Goal: Navigation & Orientation: Find specific page/section

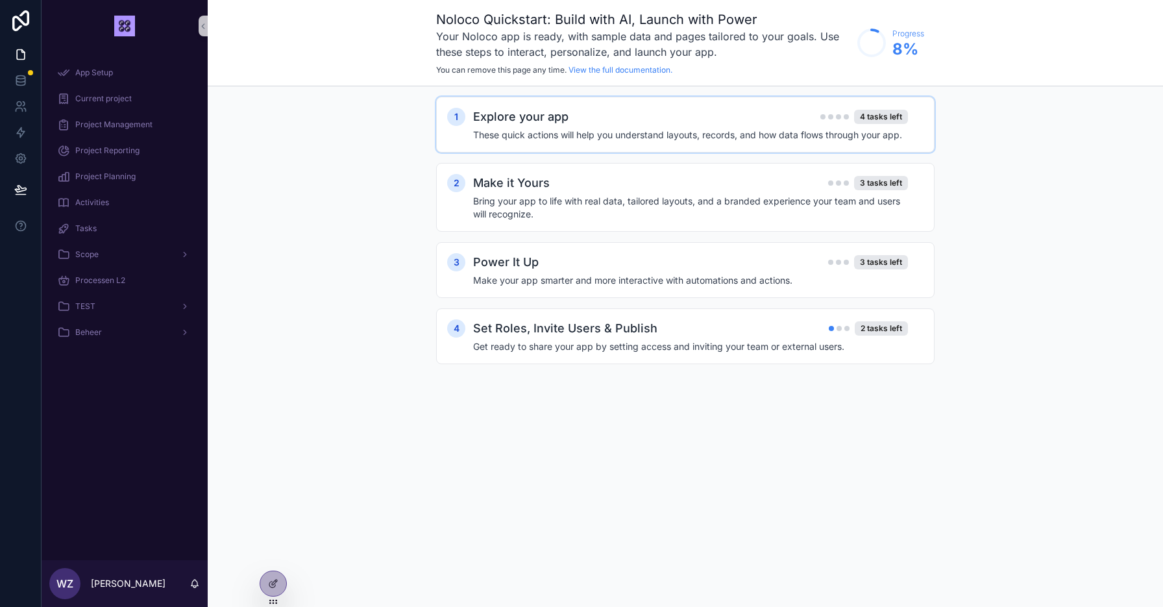
click at [579, 133] on h4 "These quick actions will help you understand layouts, records, and how data flo…" at bounding box center [690, 134] width 435 height 13
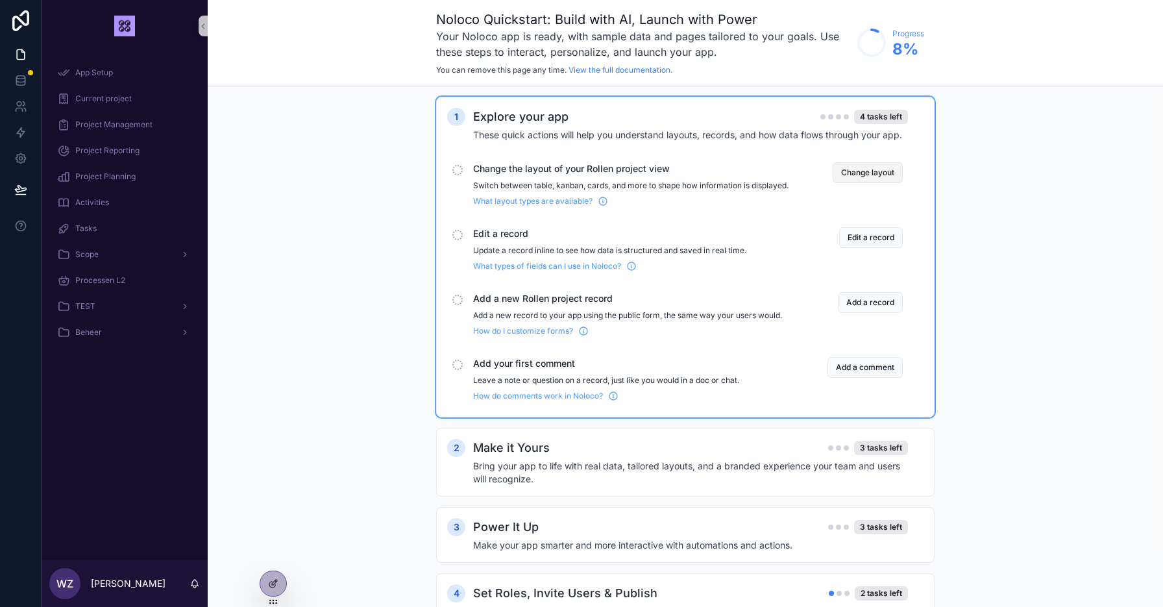
click at [862, 176] on button "Change layout" at bounding box center [868, 172] width 70 height 21
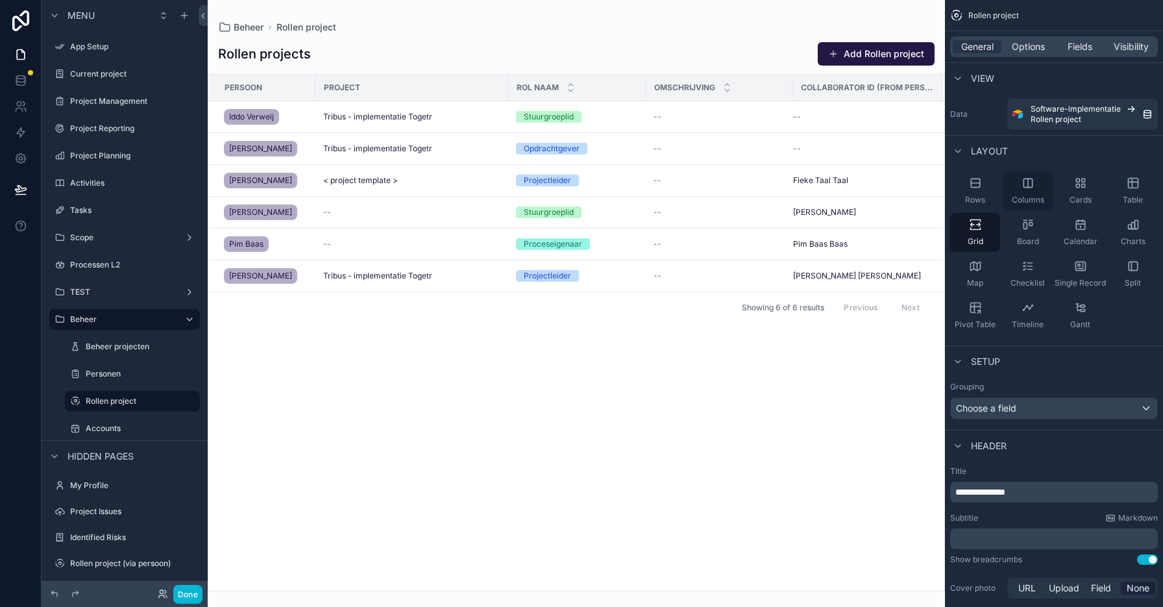
click at [1027, 197] on span "Columns" at bounding box center [1028, 200] width 32 height 10
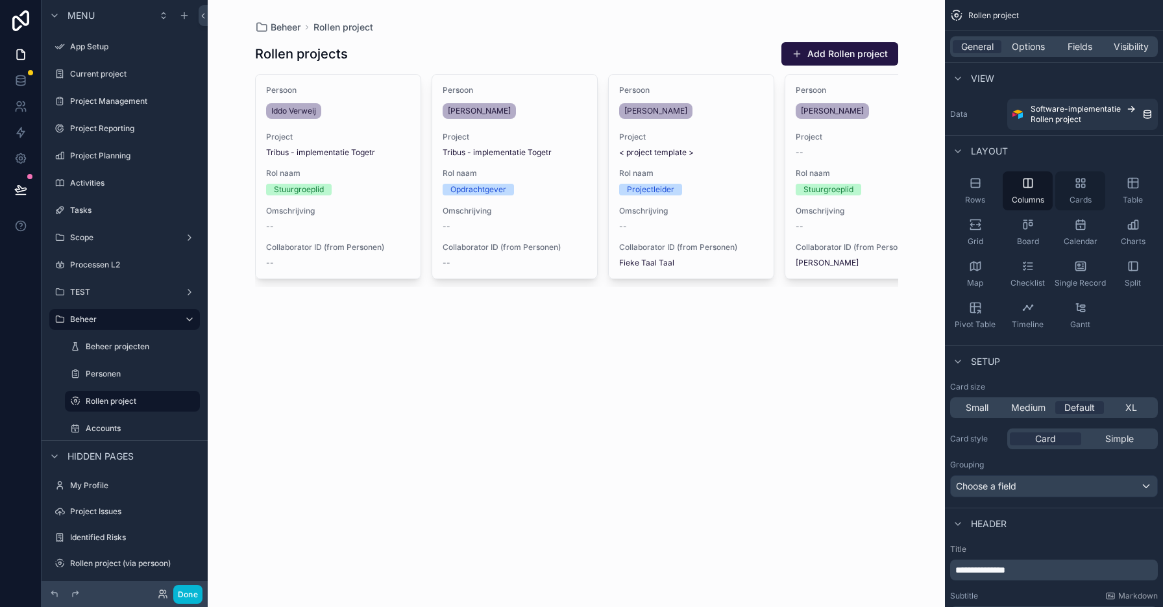
click at [1080, 189] on div "Cards" at bounding box center [1080, 190] width 50 height 39
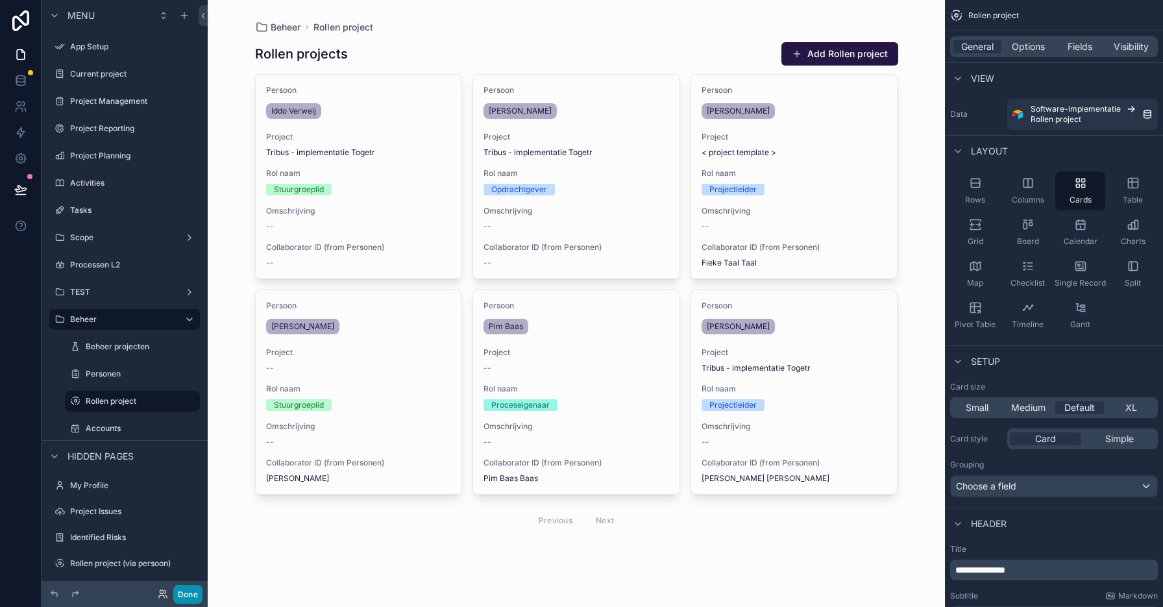
click at [190, 595] on button "Done" at bounding box center [187, 594] width 29 height 19
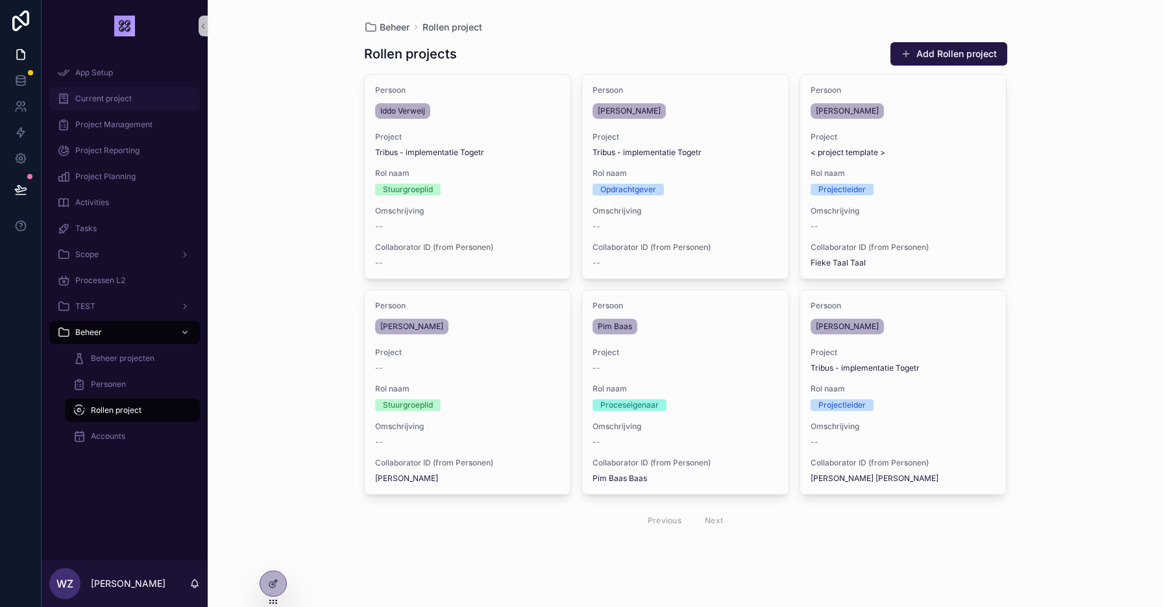
click at [122, 97] on span "Current project" at bounding box center [103, 98] width 56 height 10
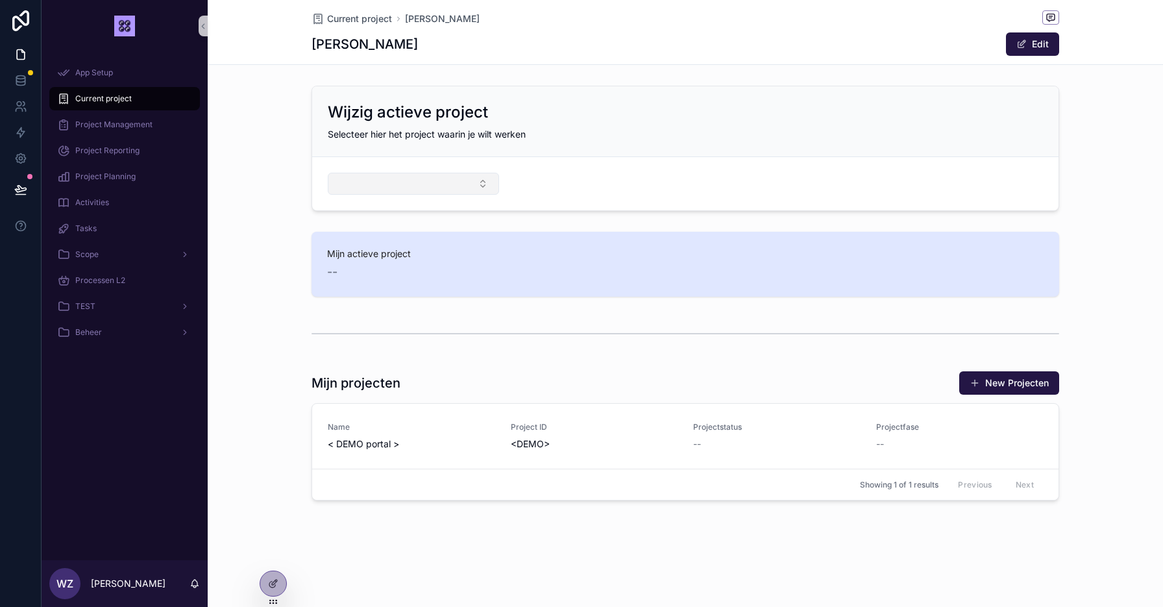
click at [419, 187] on button "Select Button" at bounding box center [413, 184] width 171 height 22
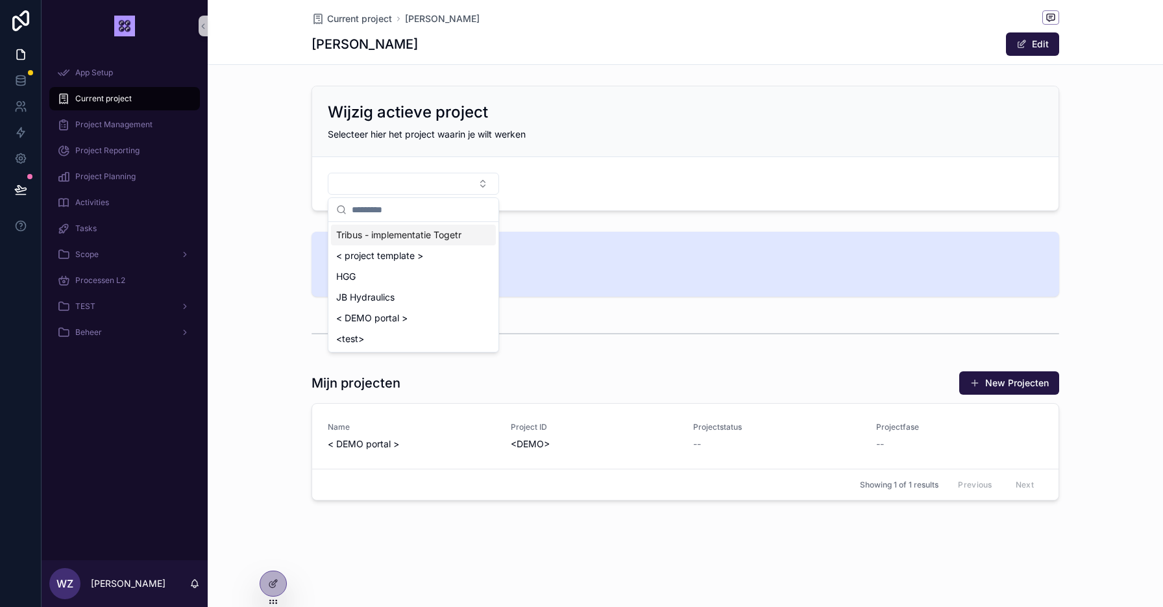
click at [399, 239] on span "Tribus - implementatie Togetr" at bounding box center [398, 234] width 125 height 13
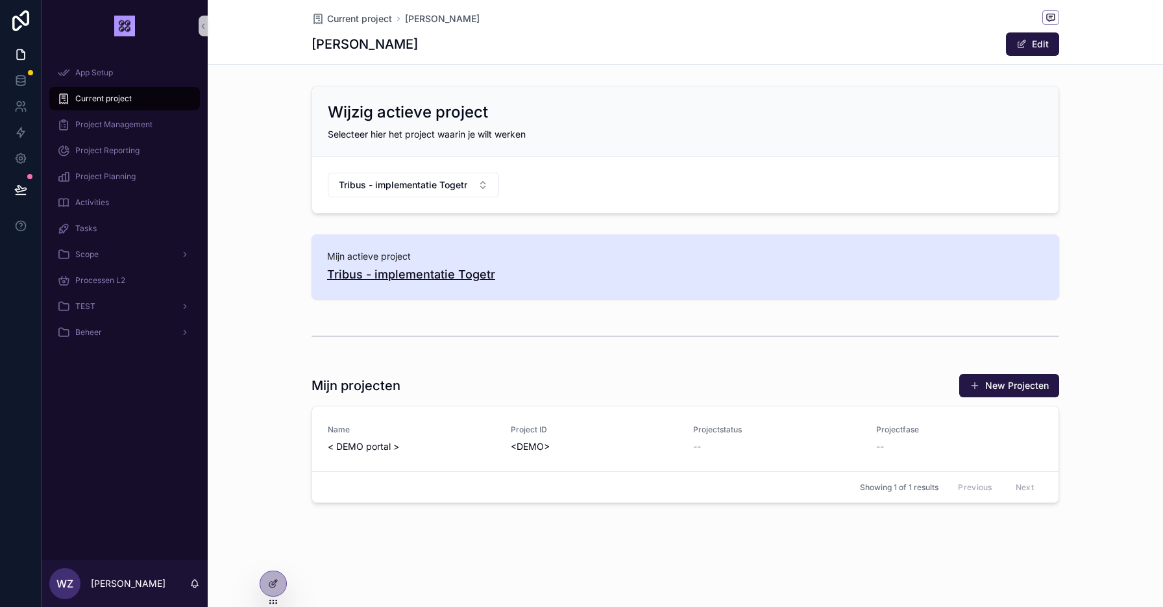
click at [411, 266] on span "Tribus - implementatie Togetr" at bounding box center [411, 274] width 168 height 18
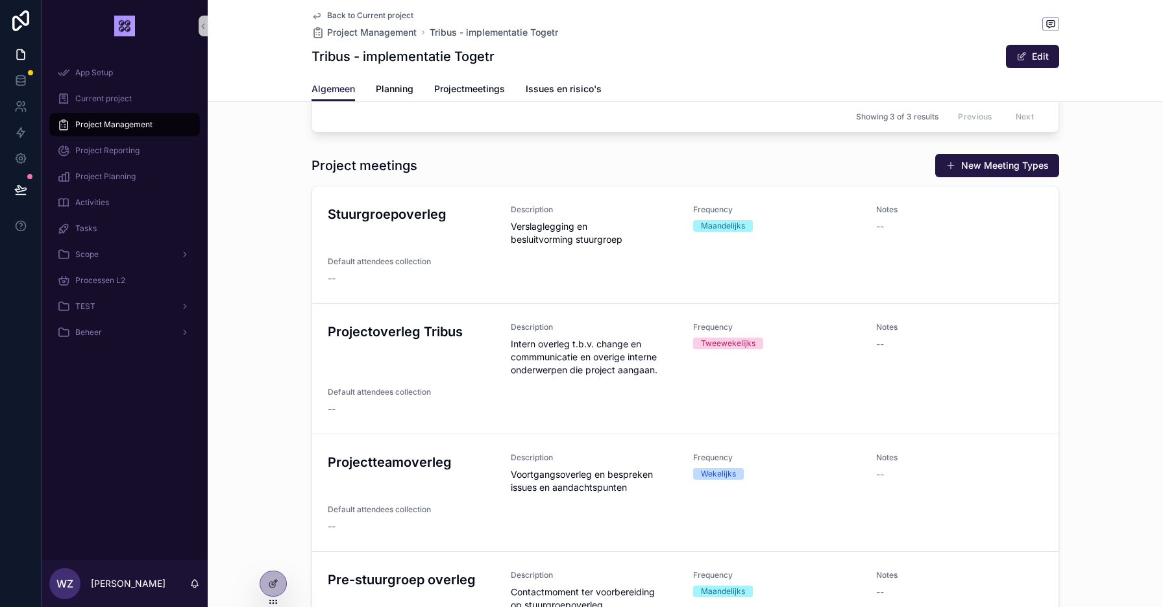
scroll to position [541, 0]
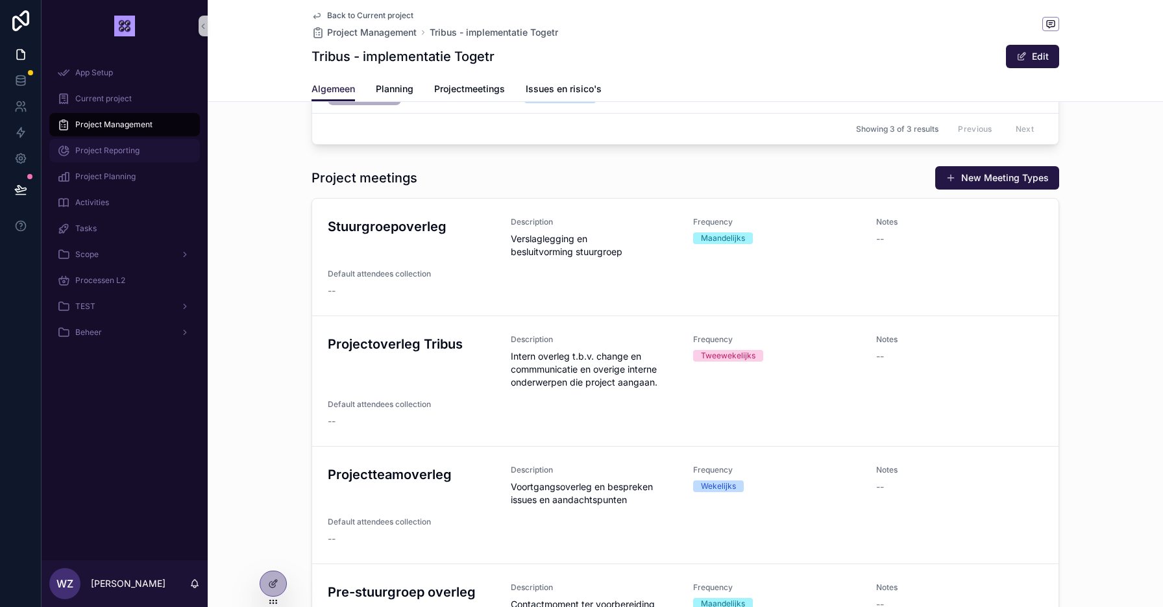
click at [117, 153] on span "Project Reporting" at bounding box center [107, 150] width 64 height 10
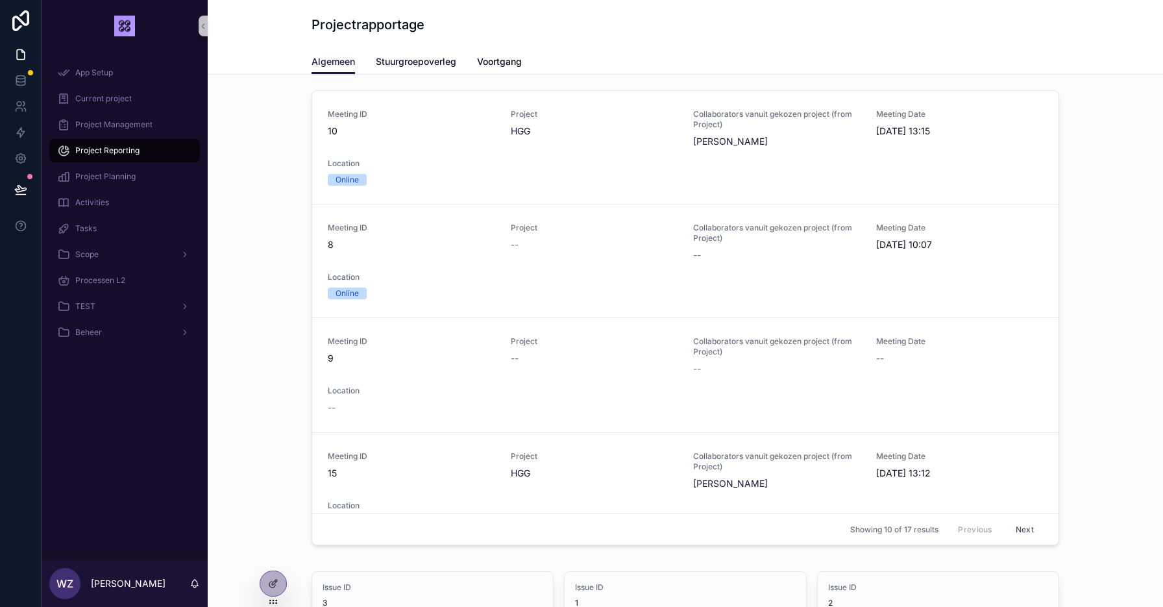
click at [410, 59] on span "Stuurgroepoverleg" at bounding box center [416, 61] width 80 height 13
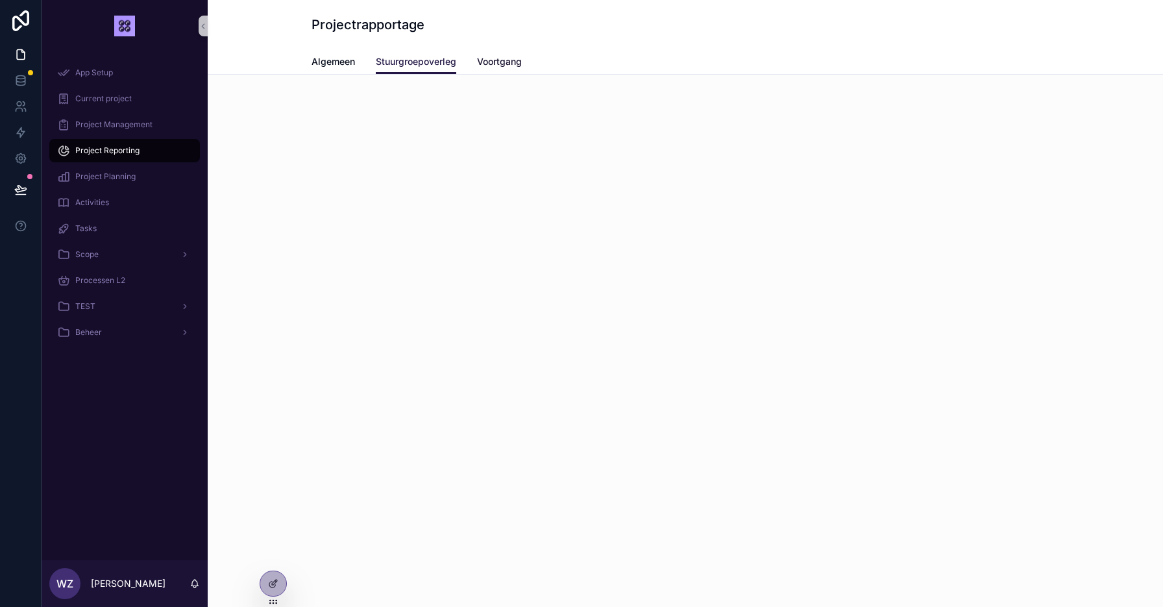
click at [493, 61] on span "Voortgang" at bounding box center [499, 61] width 45 height 13
click at [401, 61] on span "Stuurgroepoverleg" at bounding box center [416, 61] width 80 height 13
click at [327, 55] on span "Algemeen" at bounding box center [332, 61] width 43 height 13
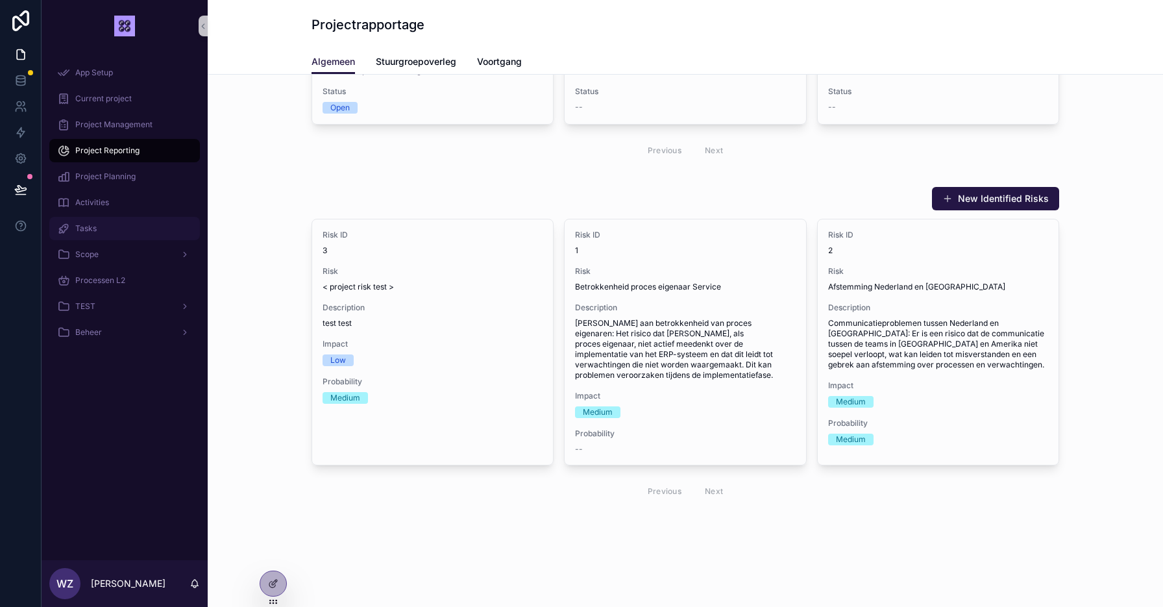
scroll to position [677, 0]
click at [114, 178] on span "Project Planning" at bounding box center [105, 176] width 60 height 10
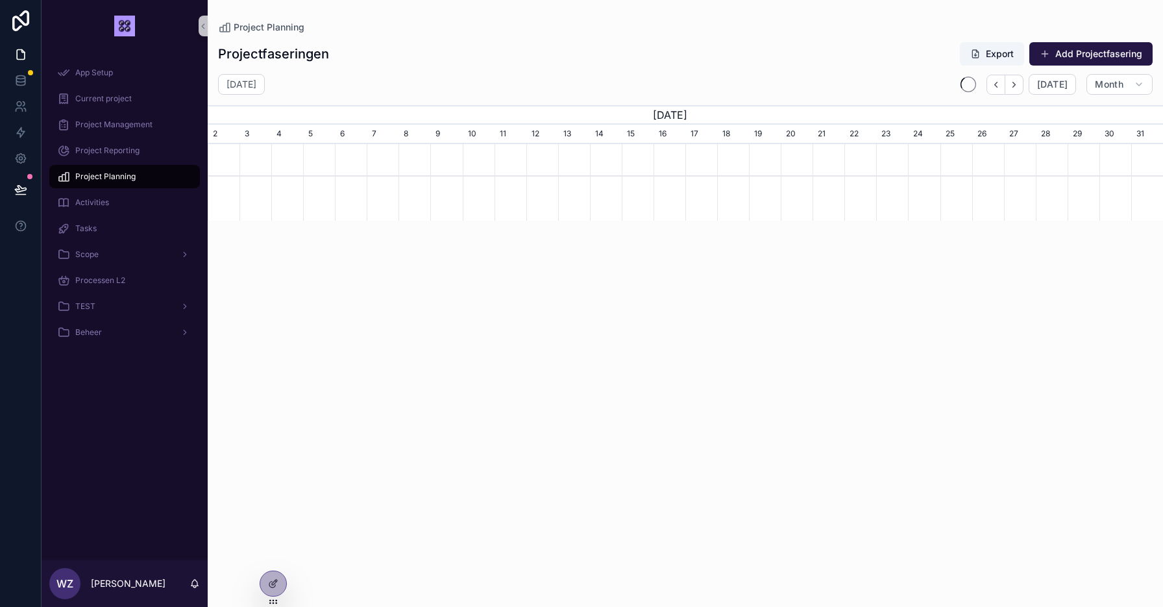
scroll to position [0, 955]
click at [96, 203] on span "Activities" at bounding box center [92, 202] width 34 height 10
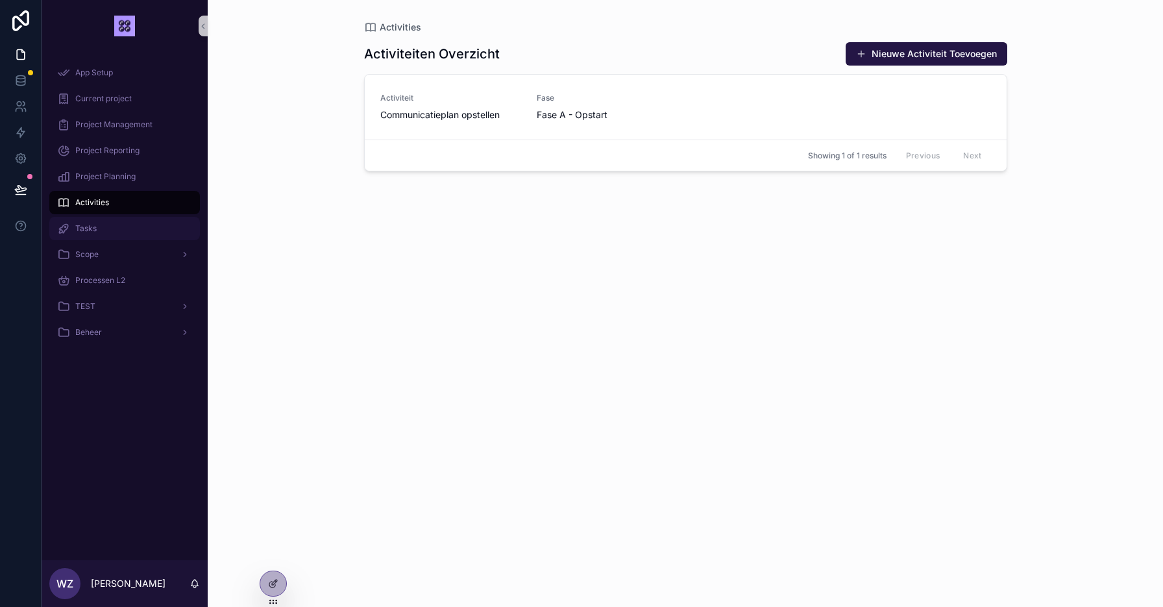
click at [90, 227] on span "Tasks" at bounding box center [85, 228] width 21 height 10
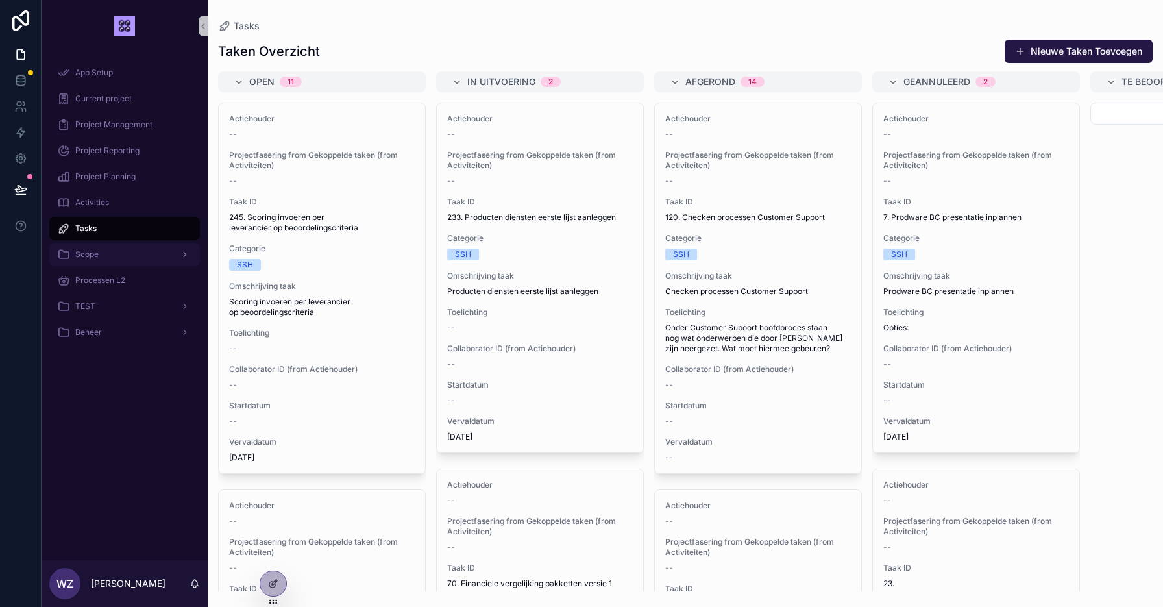
click at [138, 254] on div "Scope" at bounding box center [124, 254] width 135 height 21
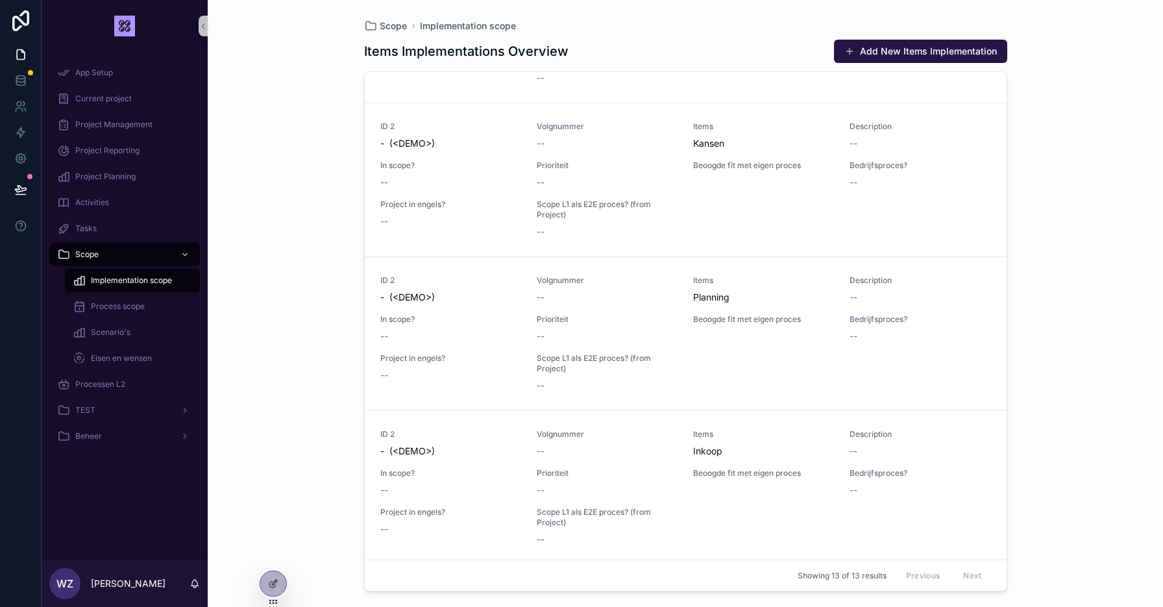
scroll to position [1149, 0]
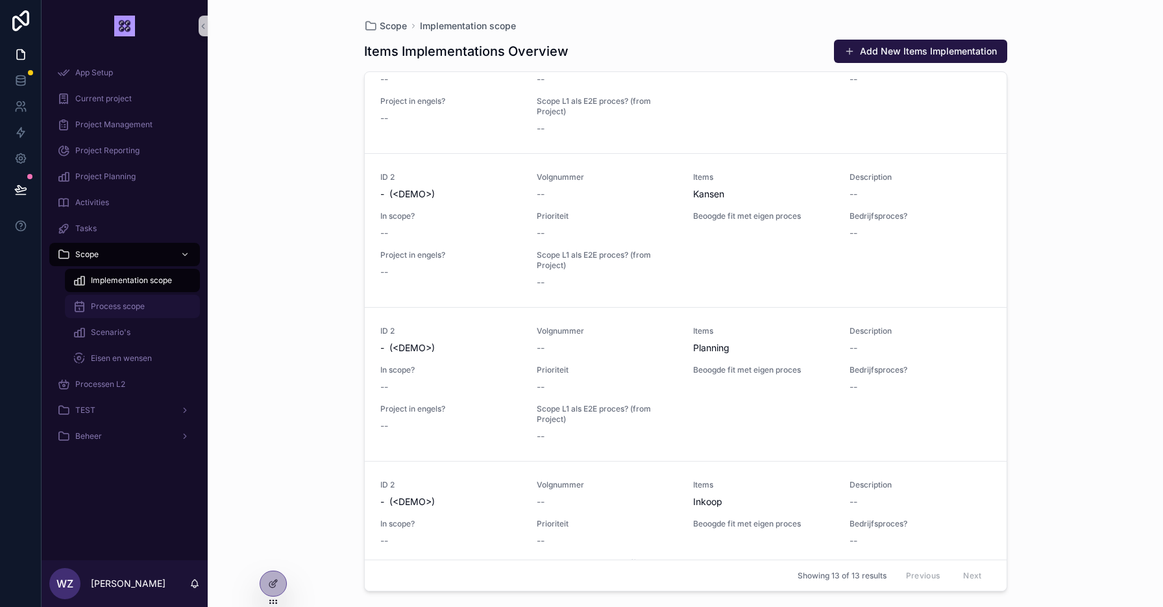
click at [124, 306] on span "Process scope" at bounding box center [118, 306] width 54 height 10
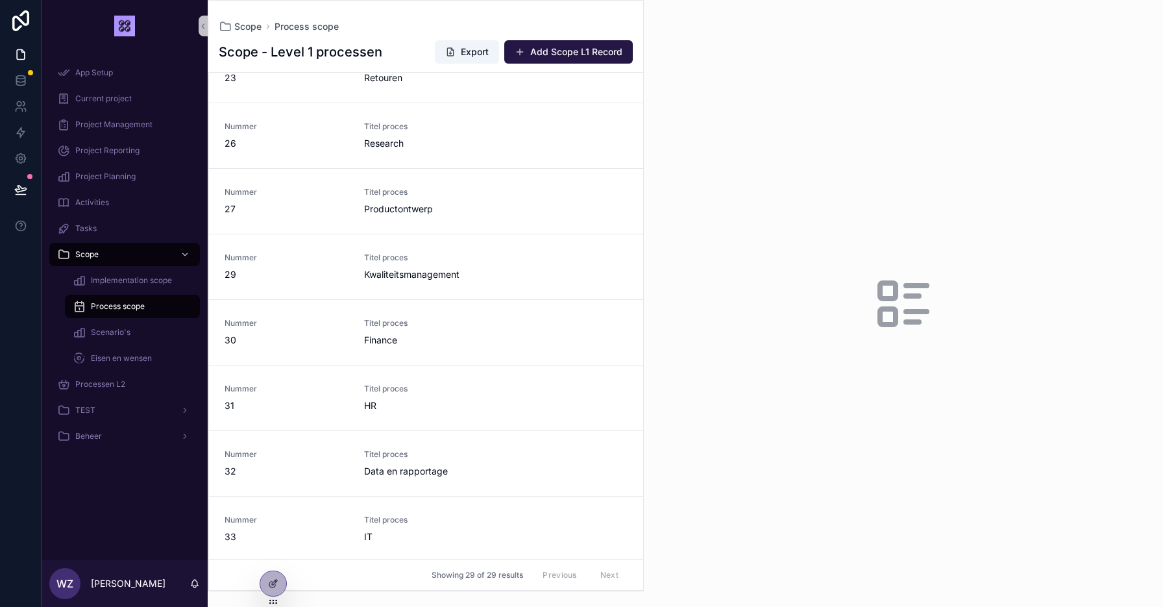
scroll to position [1012, 0]
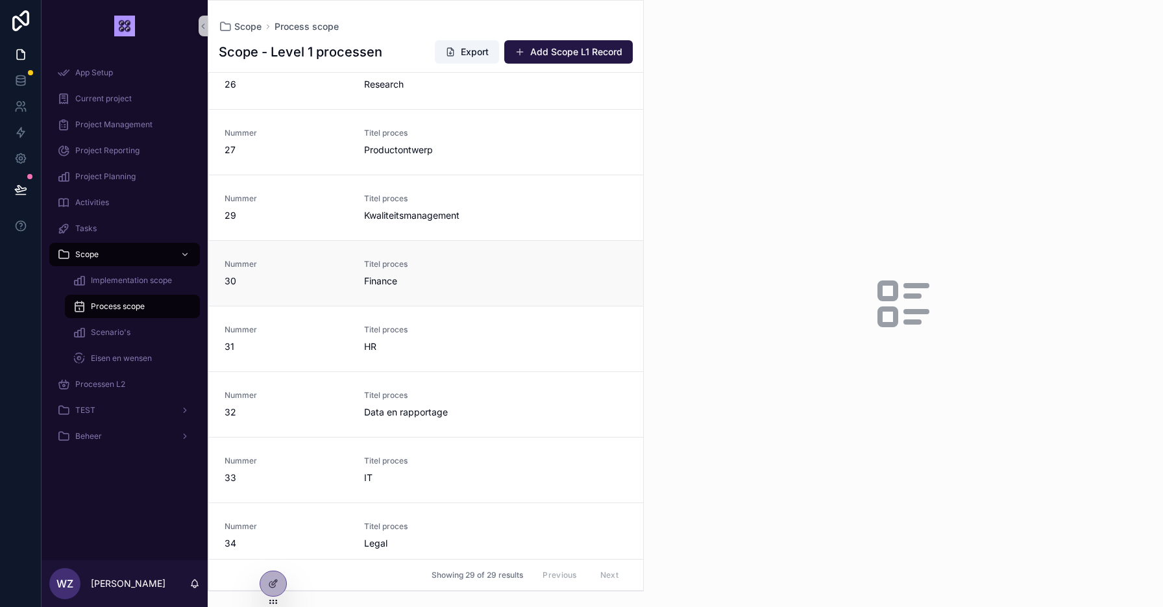
click at [417, 273] on div "Titel proces Finance" at bounding box center [426, 273] width 124 height 29
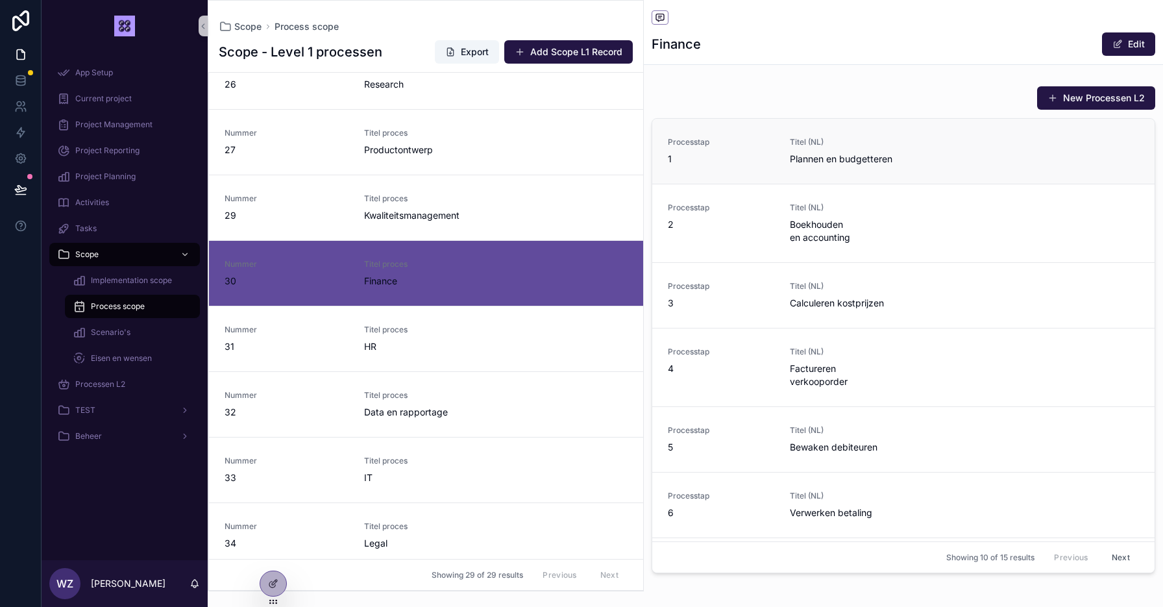
click at [939, 154] on div "Processtap 1 Titel (NL) Plannen en budgetteren" at bounding box center [903, 151] width 471 height 29
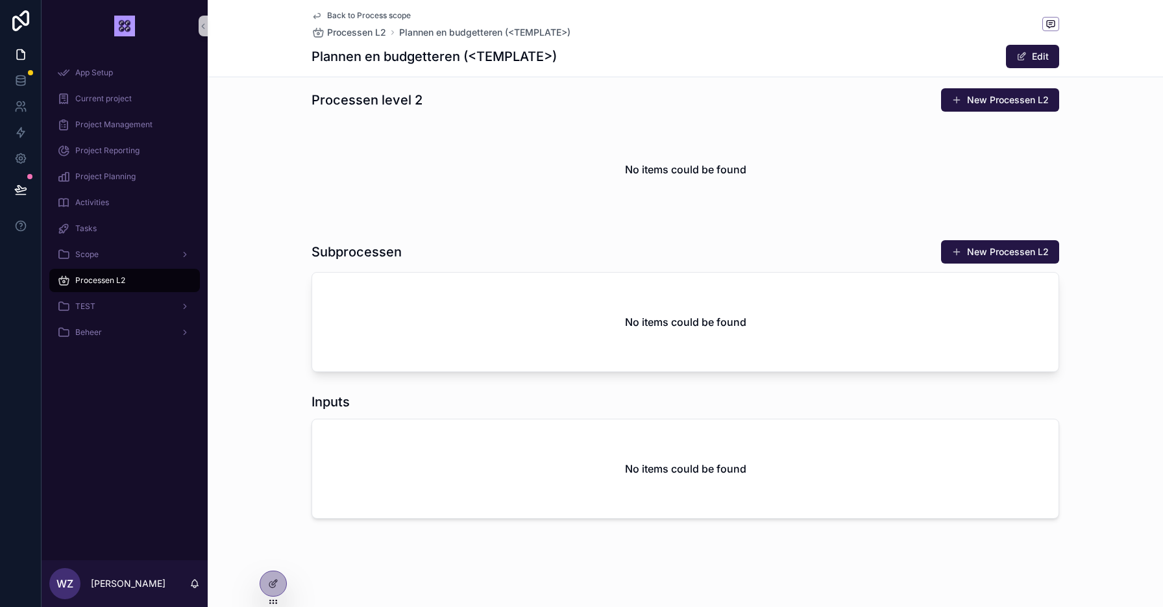
scroll to position [1084, 0]
click at [106, 308] on div "TEST" at bounding box center [124, 306] width 135 height 21
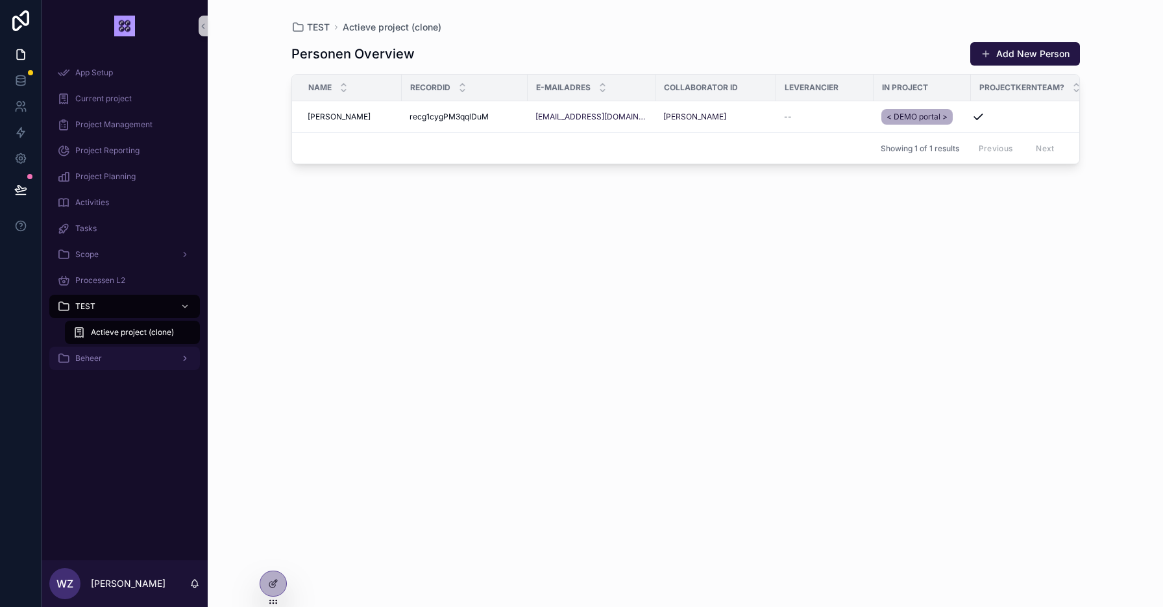
click at [99, 358] on span "Beheer" at bounding box center [88, 358] width 27 height 10
